Goal: Task Accomplishment & Management: Manage account settings

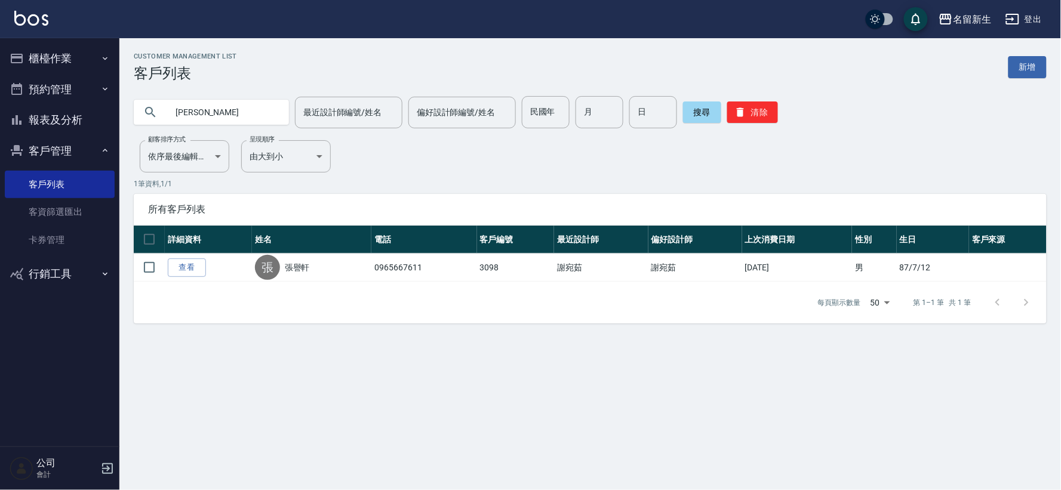
click at [86, 115] on button "報表及分析" at bounding box center [60, 120] width 110 height 31
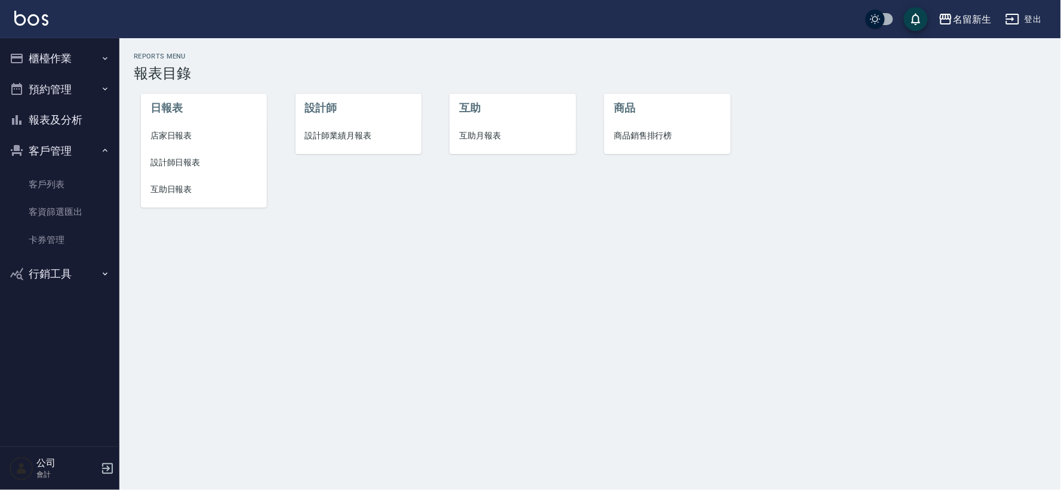
click at [175, 184] on span "互助日報表" at bounding box center [204, 189] width 107 height 13
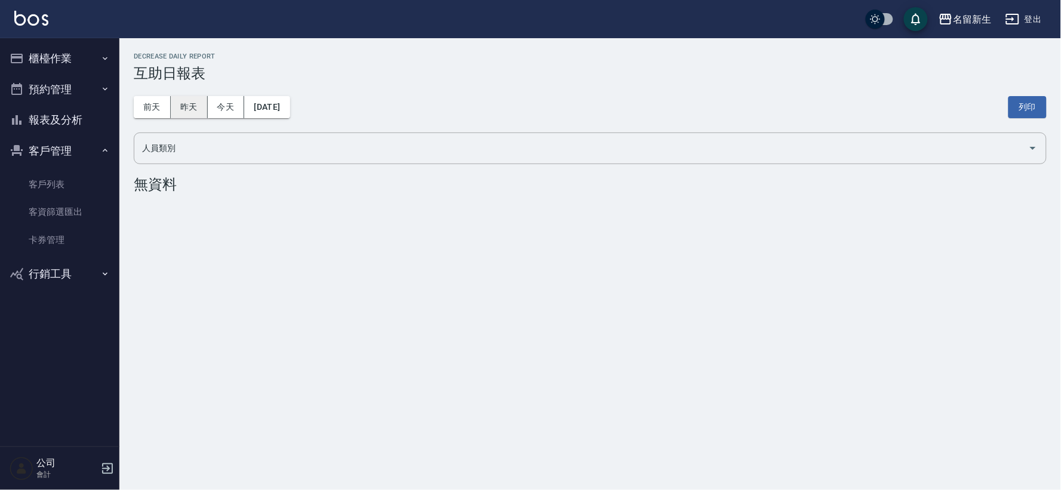
click at [192, 98] on button "昨天" at bounding box center [189, 107] width 37 height 22
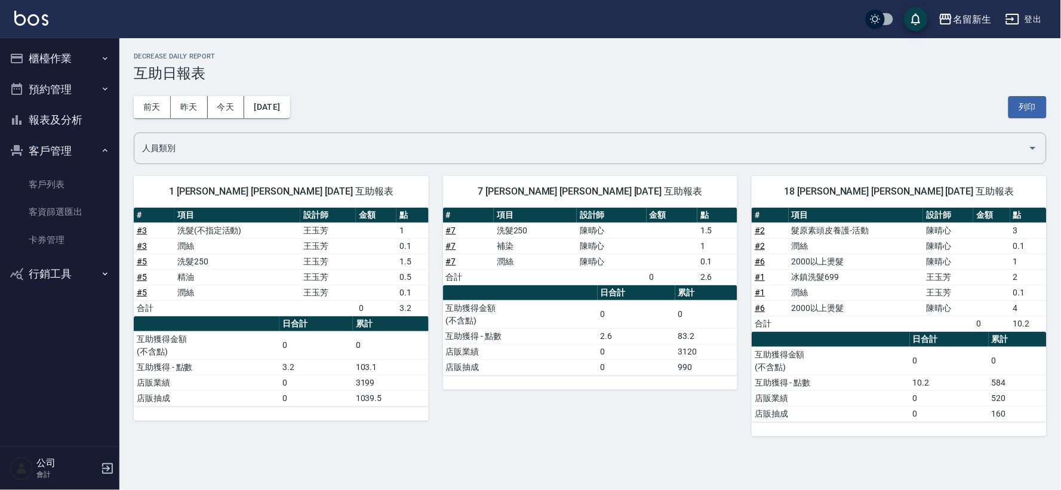
click at [75, 160] on button "客戶管理" at bounding box center [60, 151] width 110 height 31
click at [76, 159] on button "客戶管理" at bounding box center [60, 151] width 110 height 31
click at [72, 176] on link "客戶列表" at bounding box center [60, 184] width 110 height 27
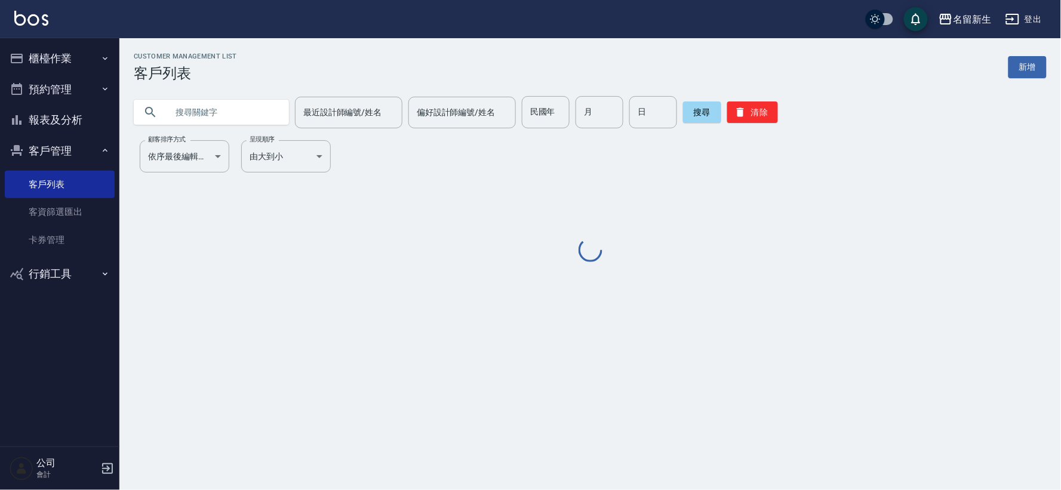
click at [240, 116] on input "text" at bounding box center [223, 112] width 112 height 32
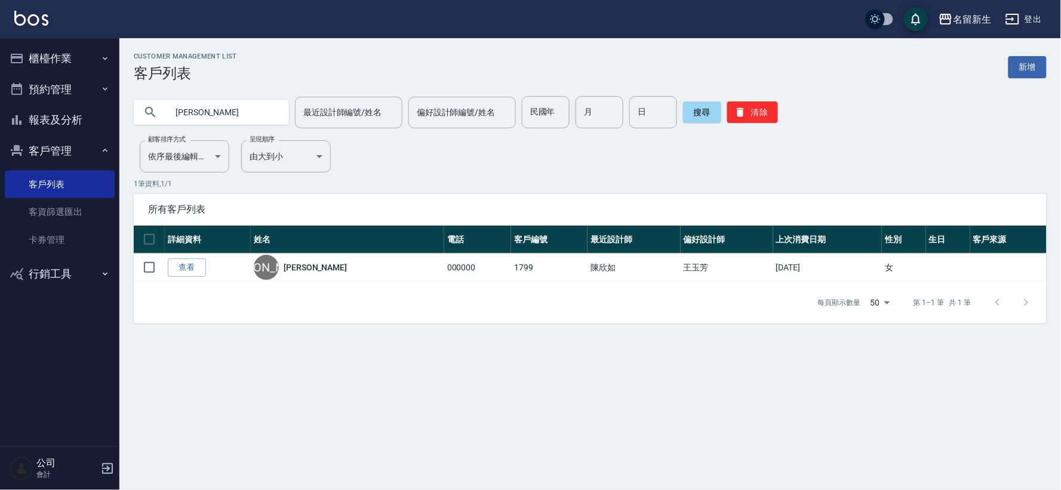
type input "[PERSON_NAME]"
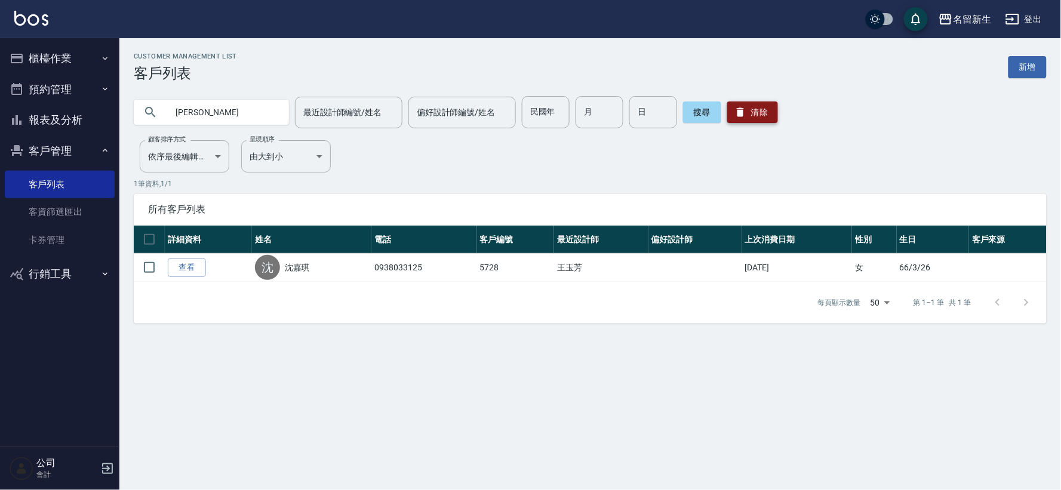
click at [756, 111] on button "清除" at bounding box center [752, 113] width 51 height 22
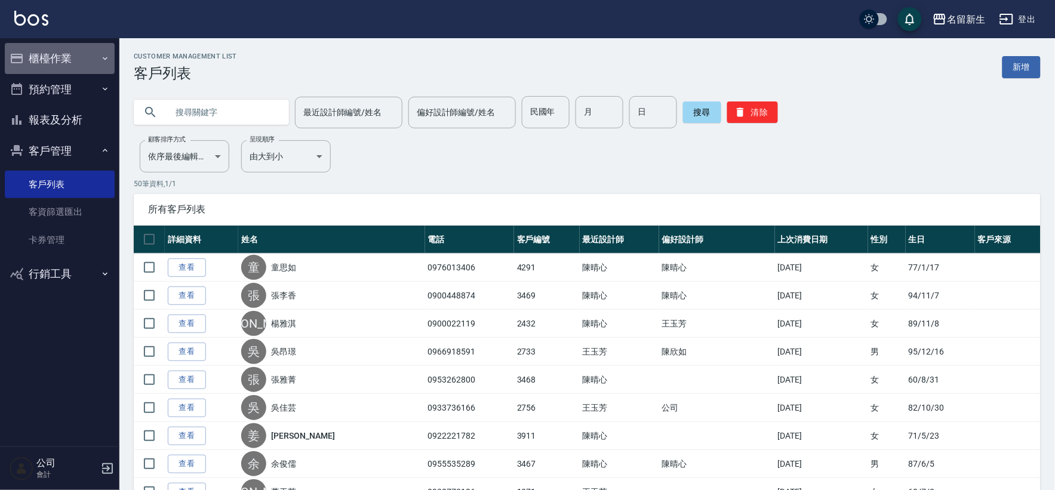
click at [28, 53] on button "櫃檯作業" at bounding box center [60, 58] width 110 height 31
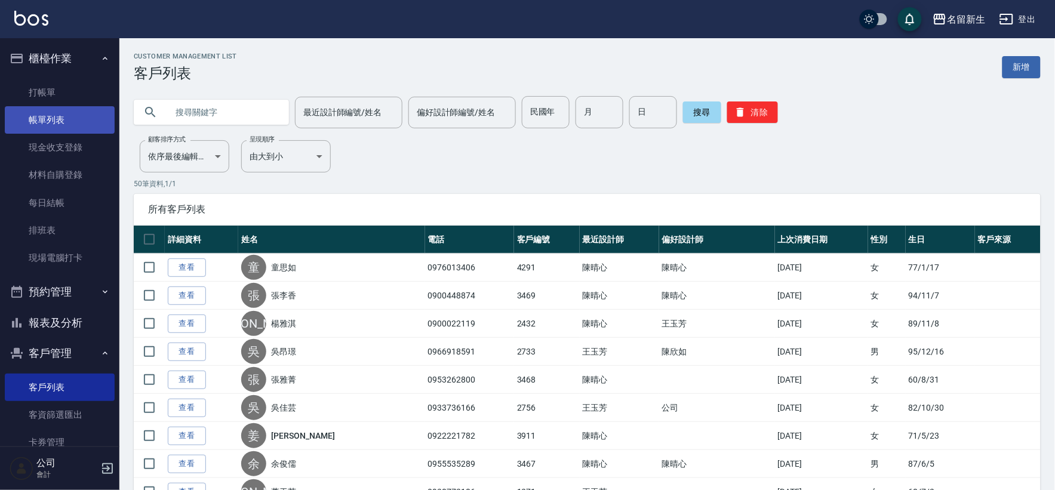
click at [60, 128] on link "帳單列表" at bounding box center [60, 119] width 110 height 27
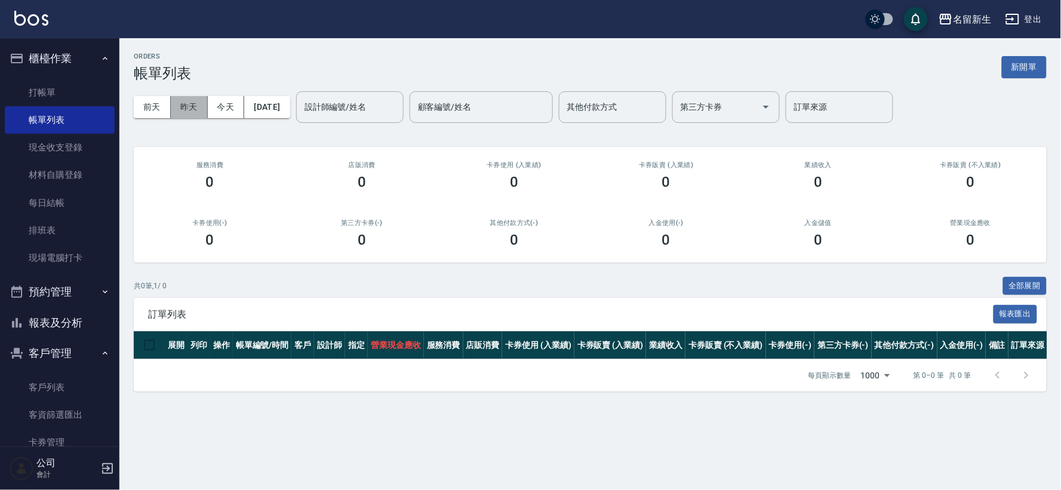
click at [183, 103] on button "昨天" at bounding box center [189, 107] width 37 height 22
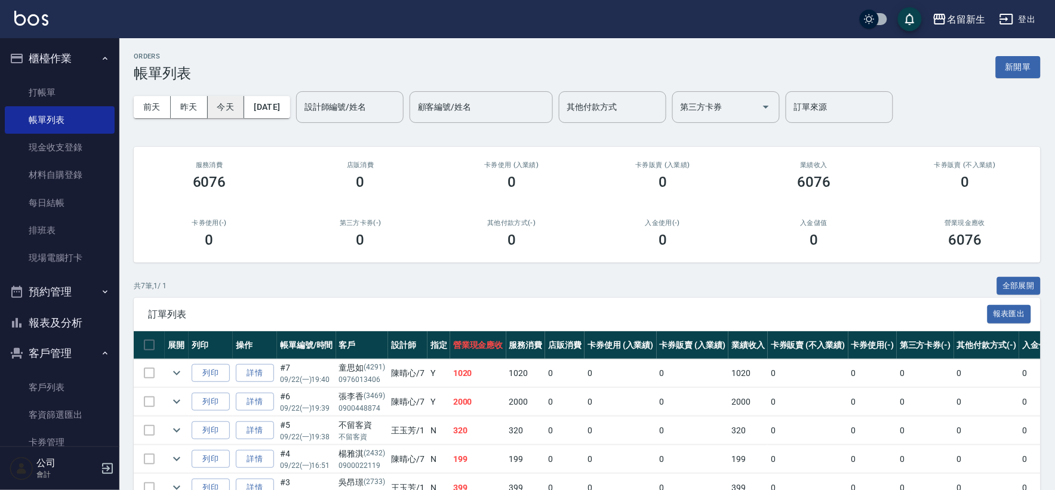
click at [228, 106] on button "今天" at bounding box center [226, 107] width 37 height 22
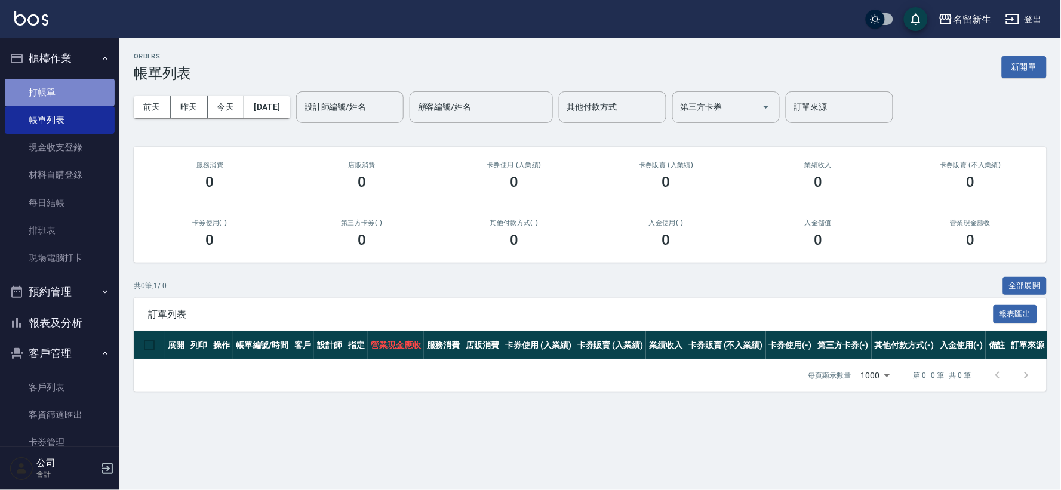
click at [62, 84] on link "打帳單" at bounding box center [60, 92] width 110 height 27
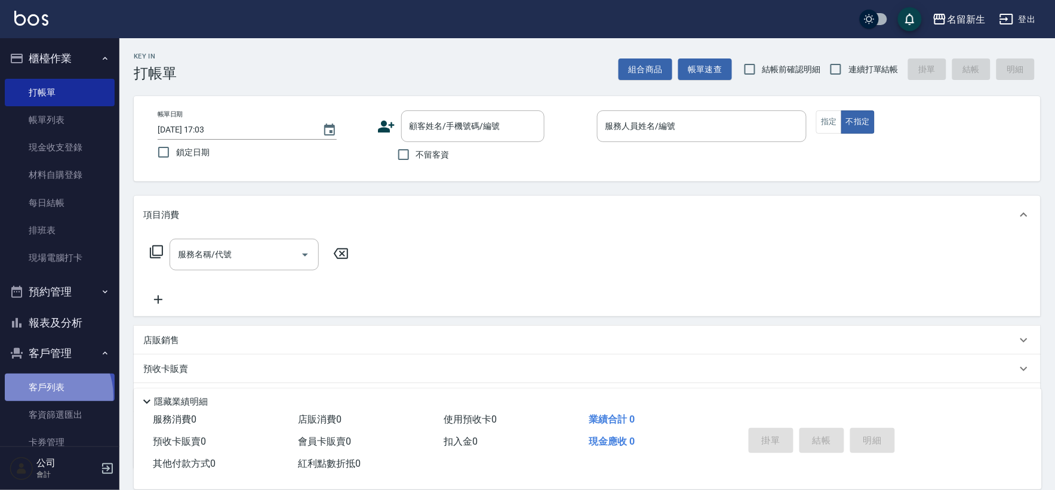
click at [42, 397] on link "客戶列表" at bounding box center [60, 387] width 110 height 27
